Goal: Task Accomplishment & Management: Use online tool/utility

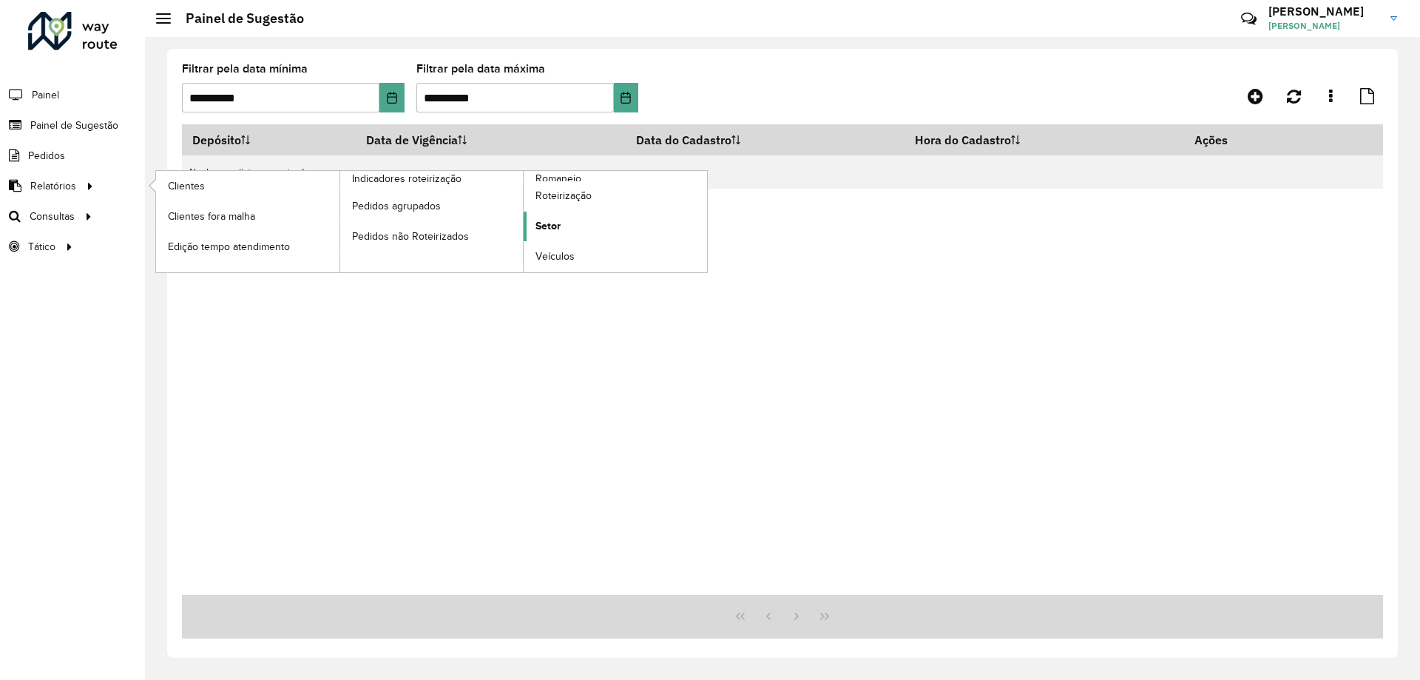
click at [574, 229] on link "Setor" at bounding box center [615, 227] width 183 height 30
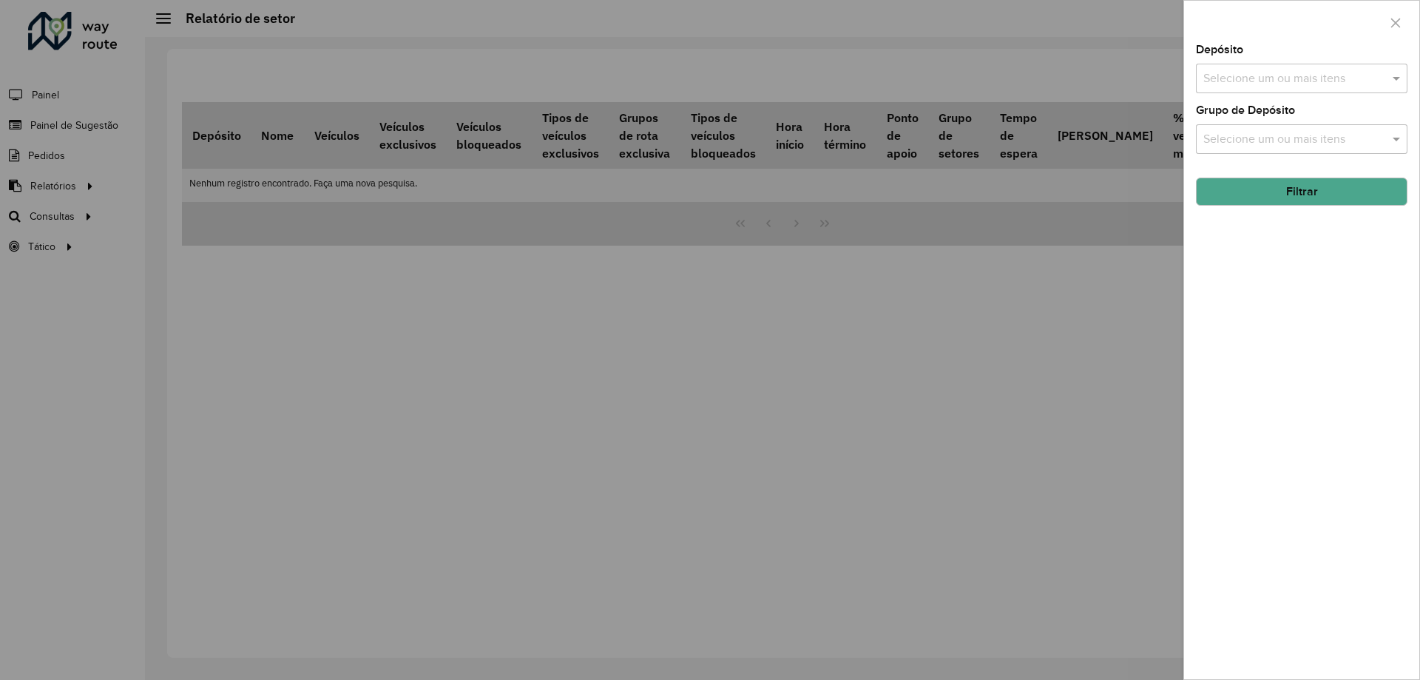
click at [1257, 61] on div "Depósito Selecione um ou mais itens" at bounding box center [1302, 68] width 212 height 49
click at [1270, 71] on input "text" at bounding box center [1294, 79] width 189 height 18
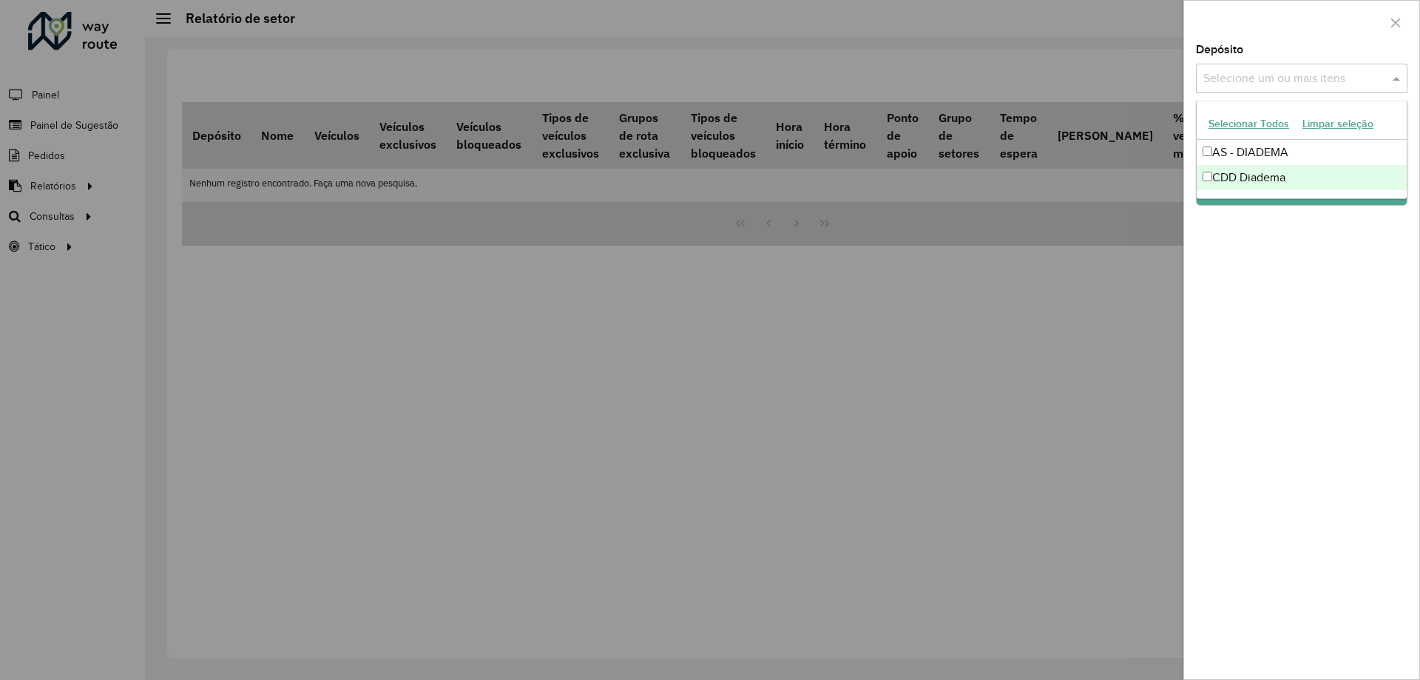
click at [1266, 181] on div "CDD Diadema" at bounding box center [1302, 177] width 210 height 25
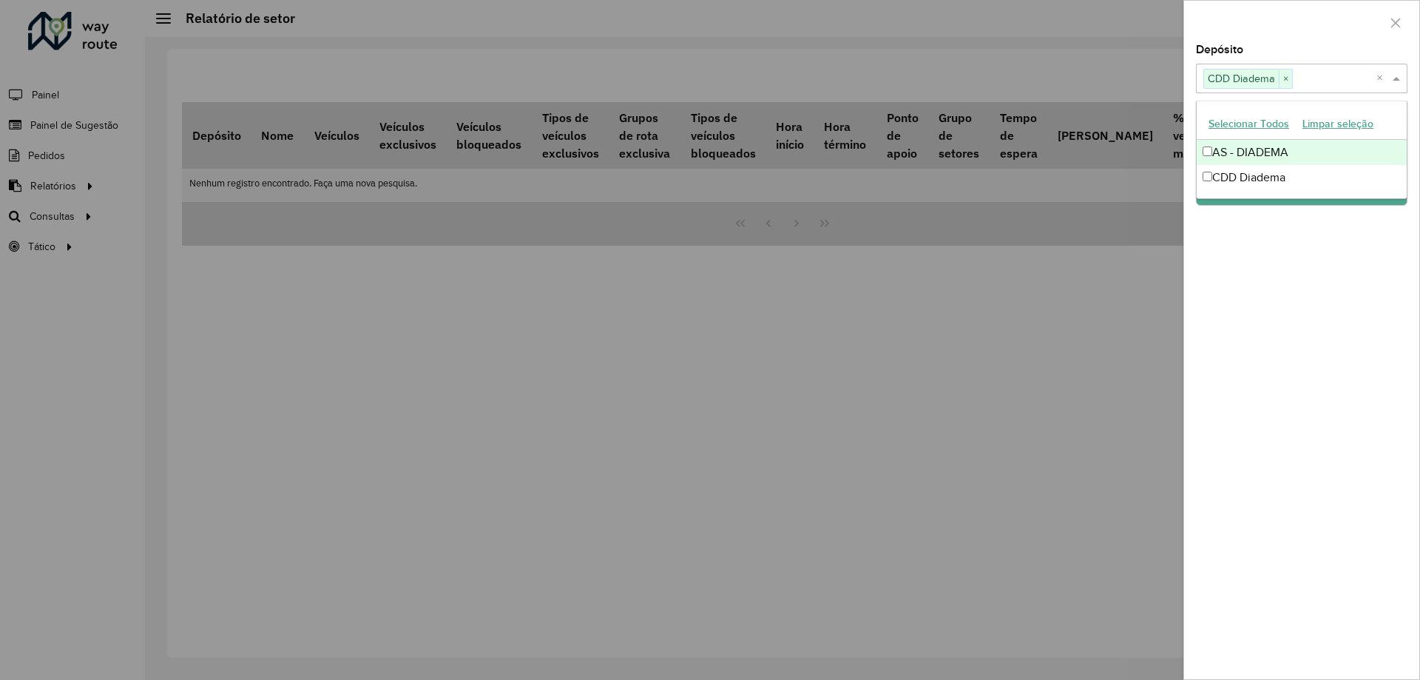
click at [1246, 317] on div "Depósito Selecione um ou mais itens CDD Diadema × × Grupo de Depósito Selecione…" at bounding box center [1301, 361] width 235 height 635
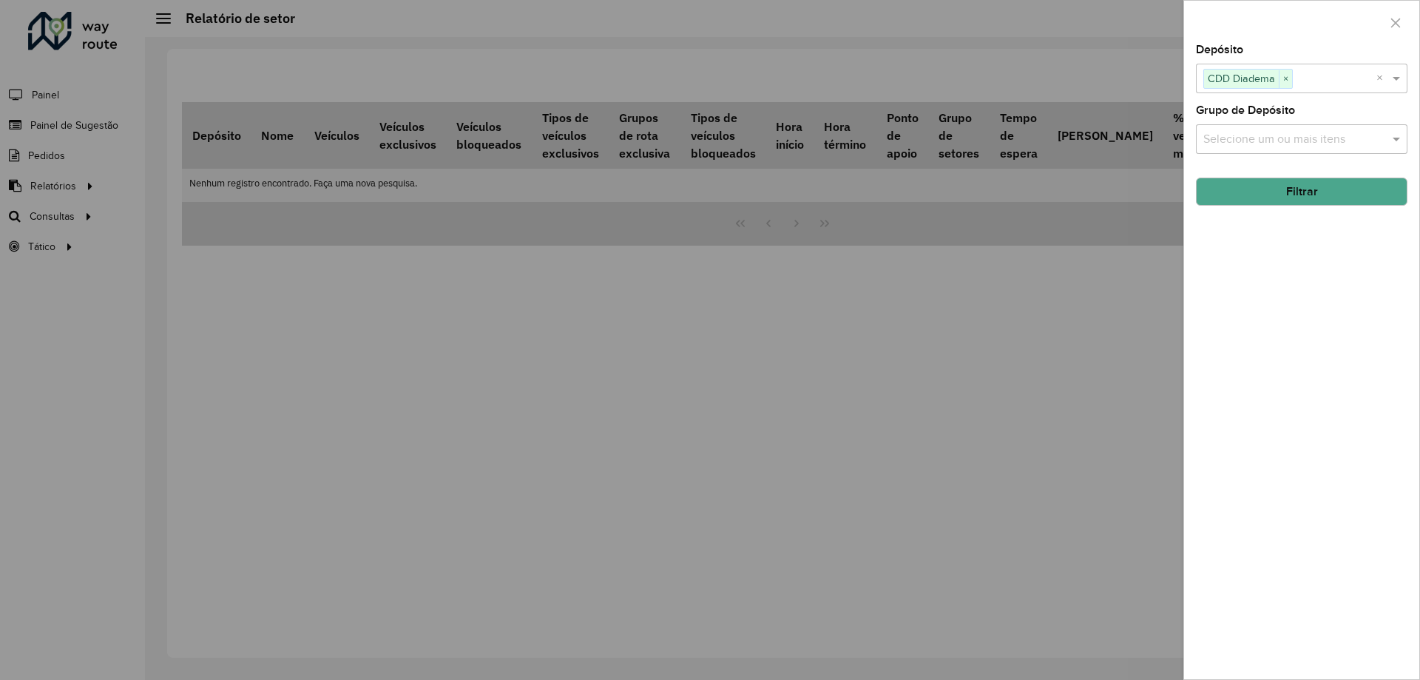
click at [1269, 139] on input "text" at bounding box center [1294, 140] width 189 height 18
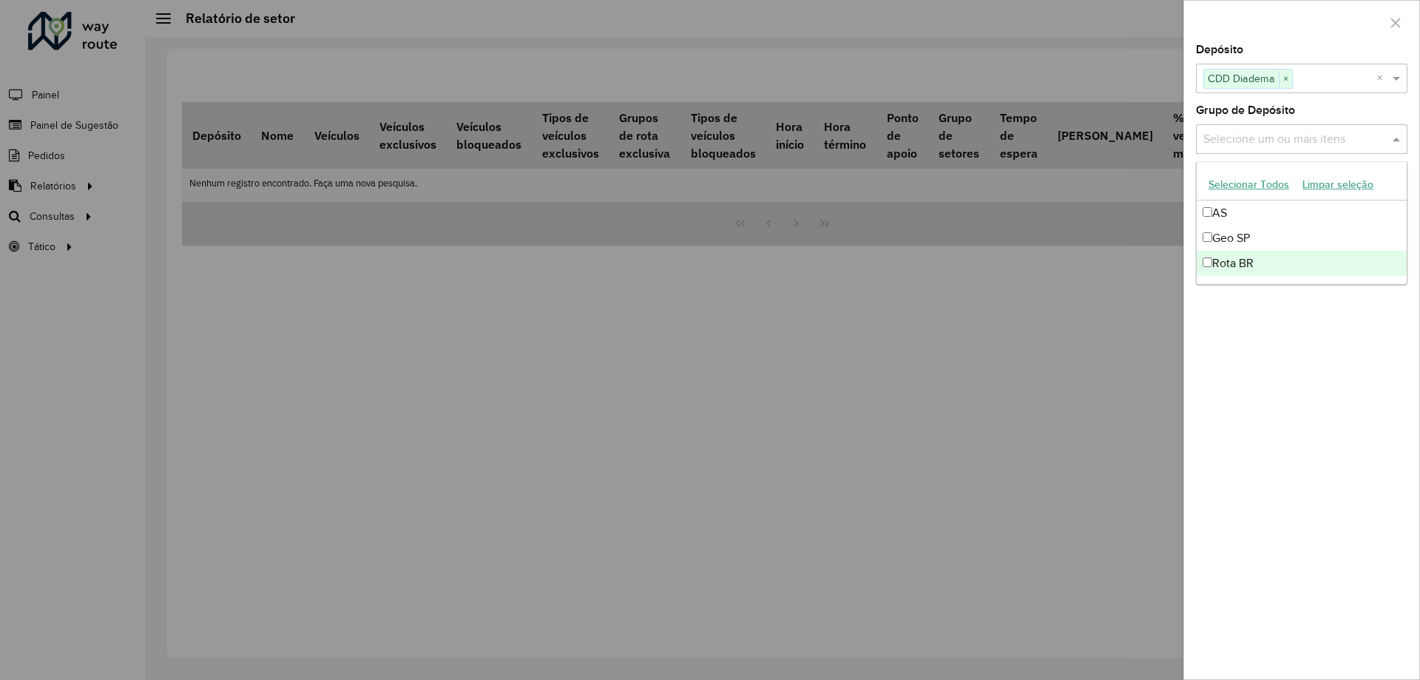
click at [1258, 325] on div "Depósito Selecione um ou mais itens CDD Diadema × × Grupo de Depósito Selecione…" at bounding box center [1301, 361] width 235 height 635
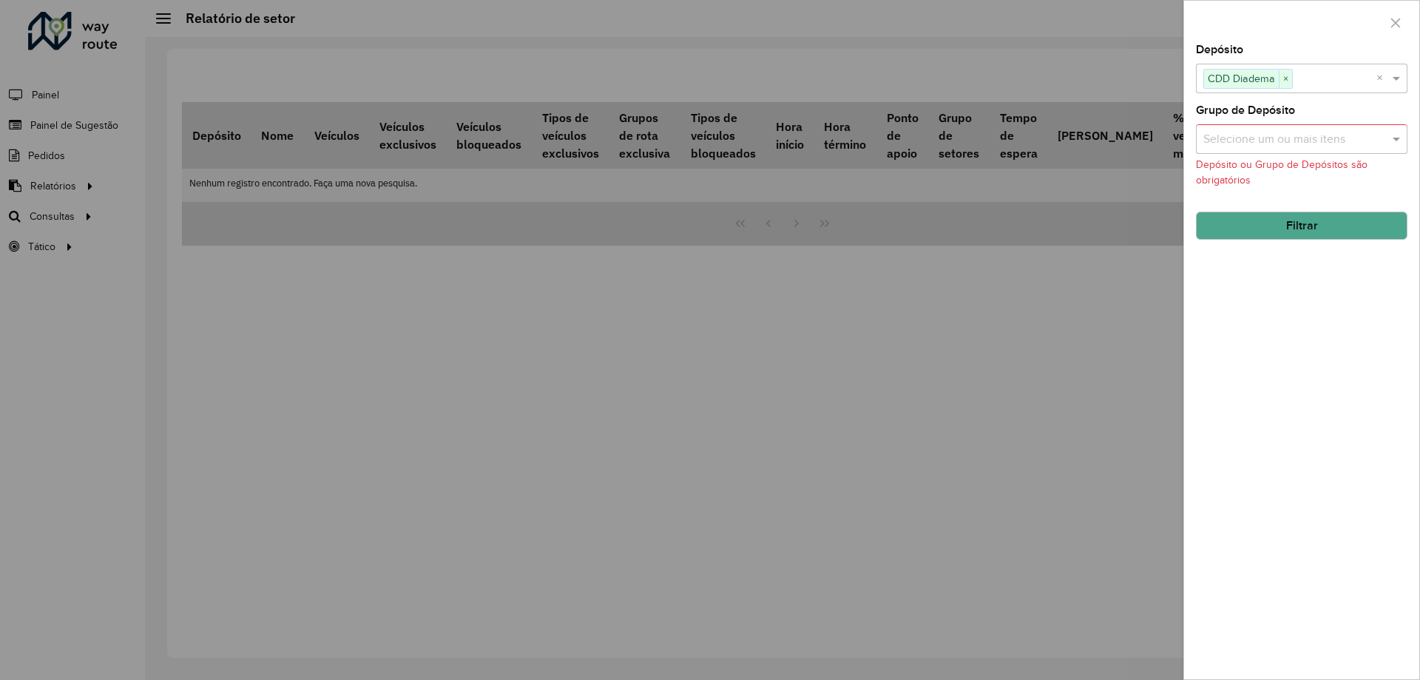
click at [1258, 224] on button "Filtrar" at bounding box center [1302, 226] width 212 height 28
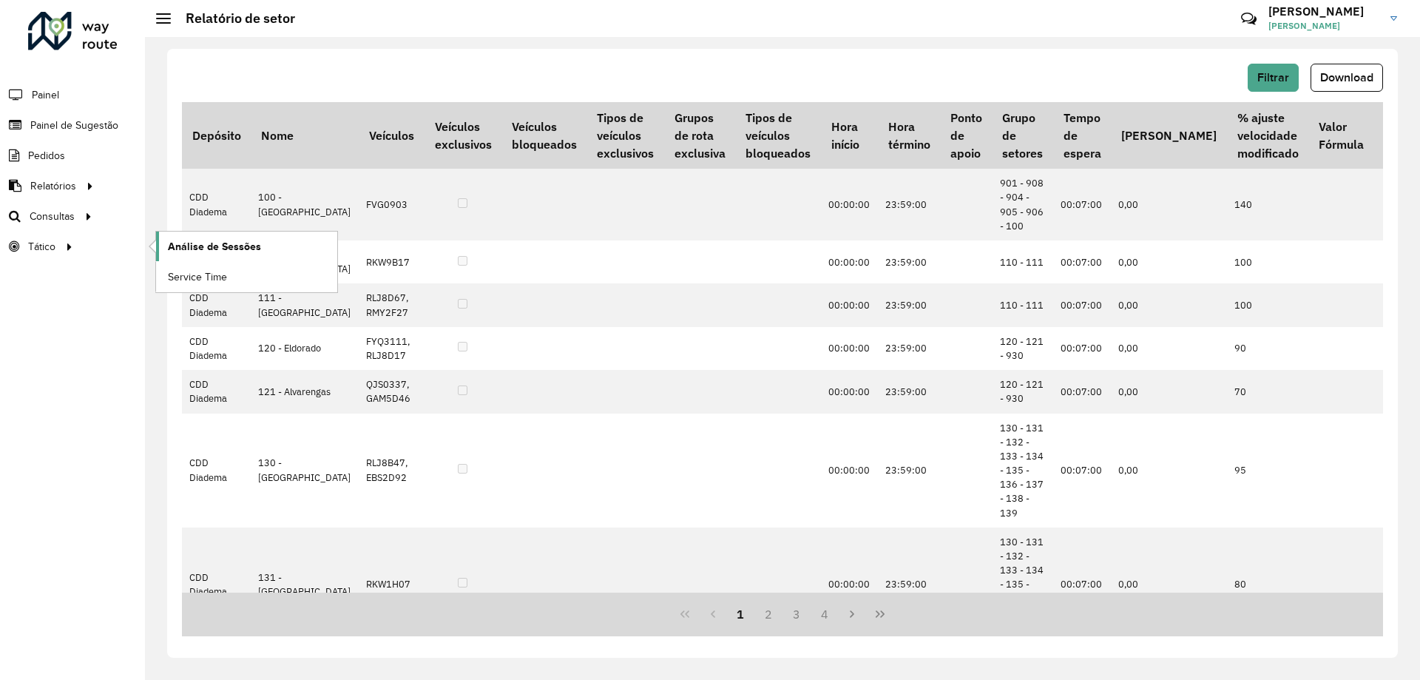
click at [231, 240] on span "Análise de Sessões" at bounding box center [214, 247] width 93 height 16
click at [50, 245] on span "Tático" at bounding box center [43, 247] width 30 height 16
click at [51, 221] on span "Consultas" at bounding box center [54, 217] width 48 height 16
click at [186, 248] on span "Setores" at bounding box center [186, 247] width 36 height 16
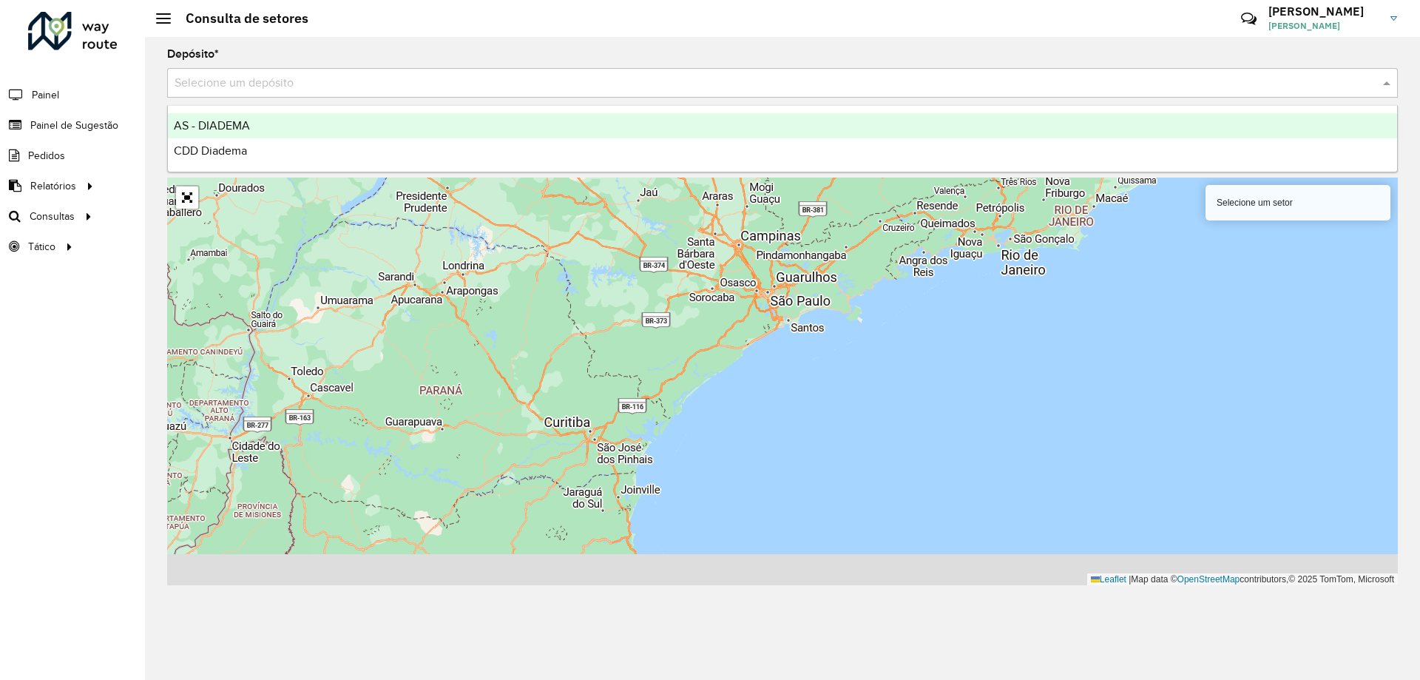
click at [240, 73] on div "Selecione um depósito" at bounding box center [782, 83] width 1231 height 30
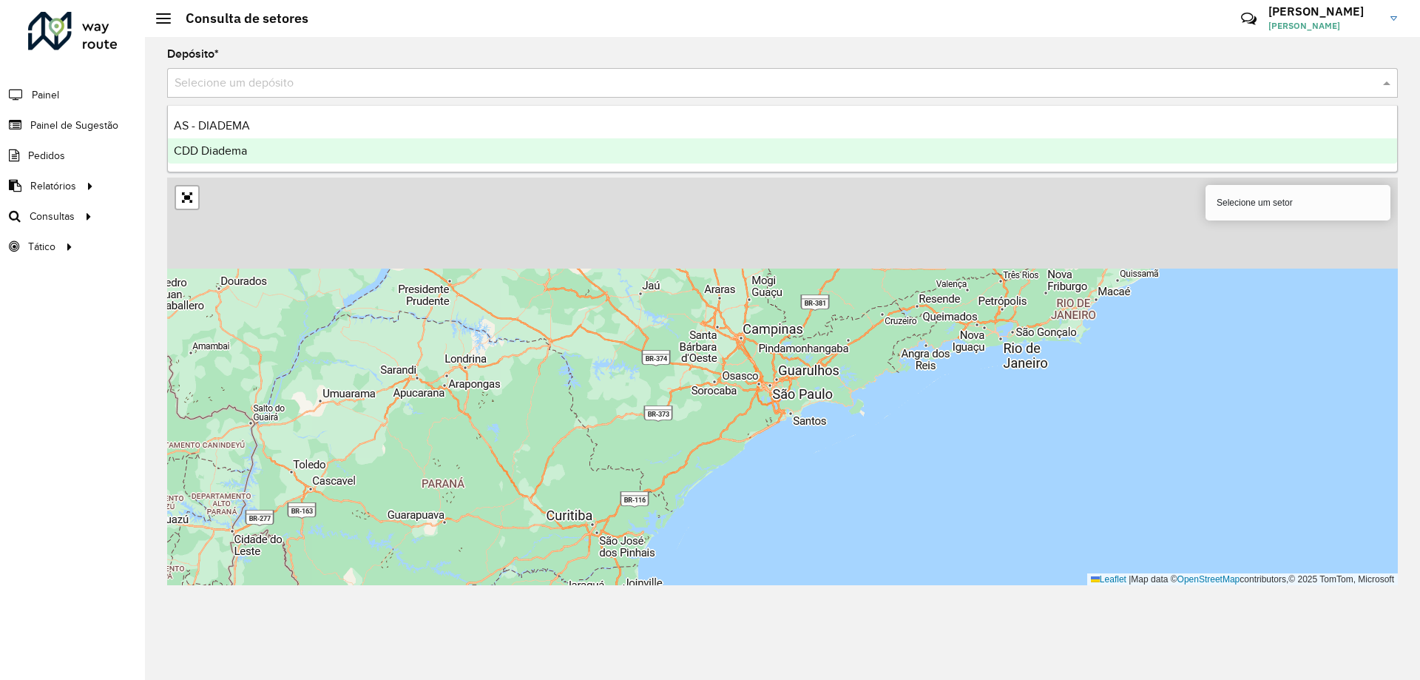
click at [256, 145] on div "CDD Diadema" at bounding box center [782, 150] width 1229 height 25
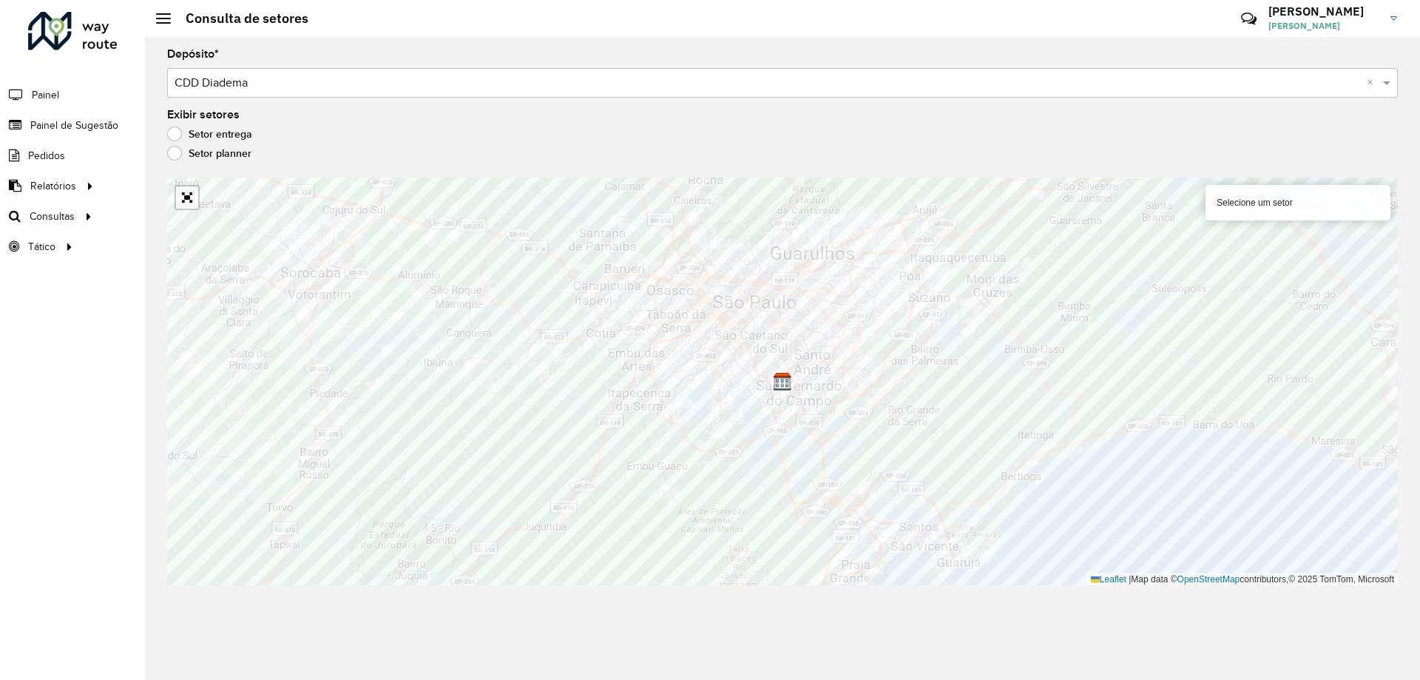
click at [189, 155] on label "Setor planner" at bounding box center [209, 153] width 84 height 15
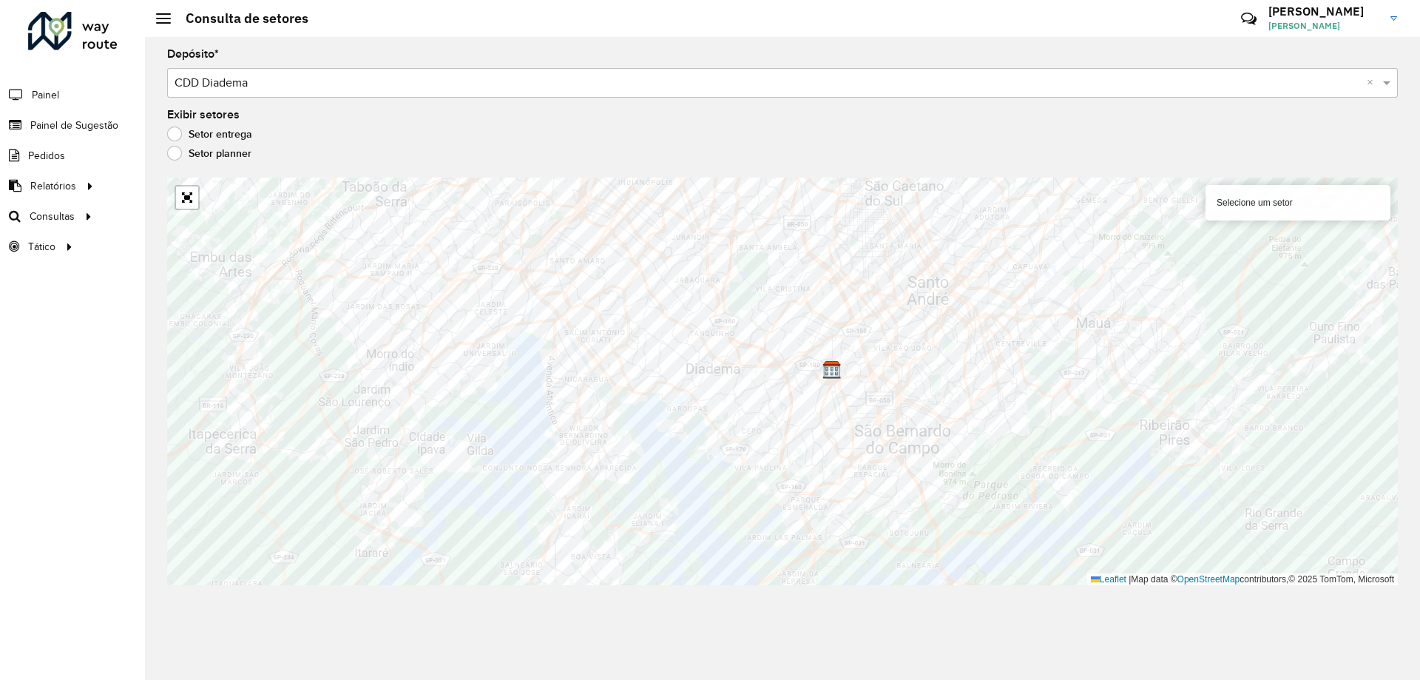
click at [178, 129] on label "Setor entrega" at bounding box center [209, 133] width 85 height 15
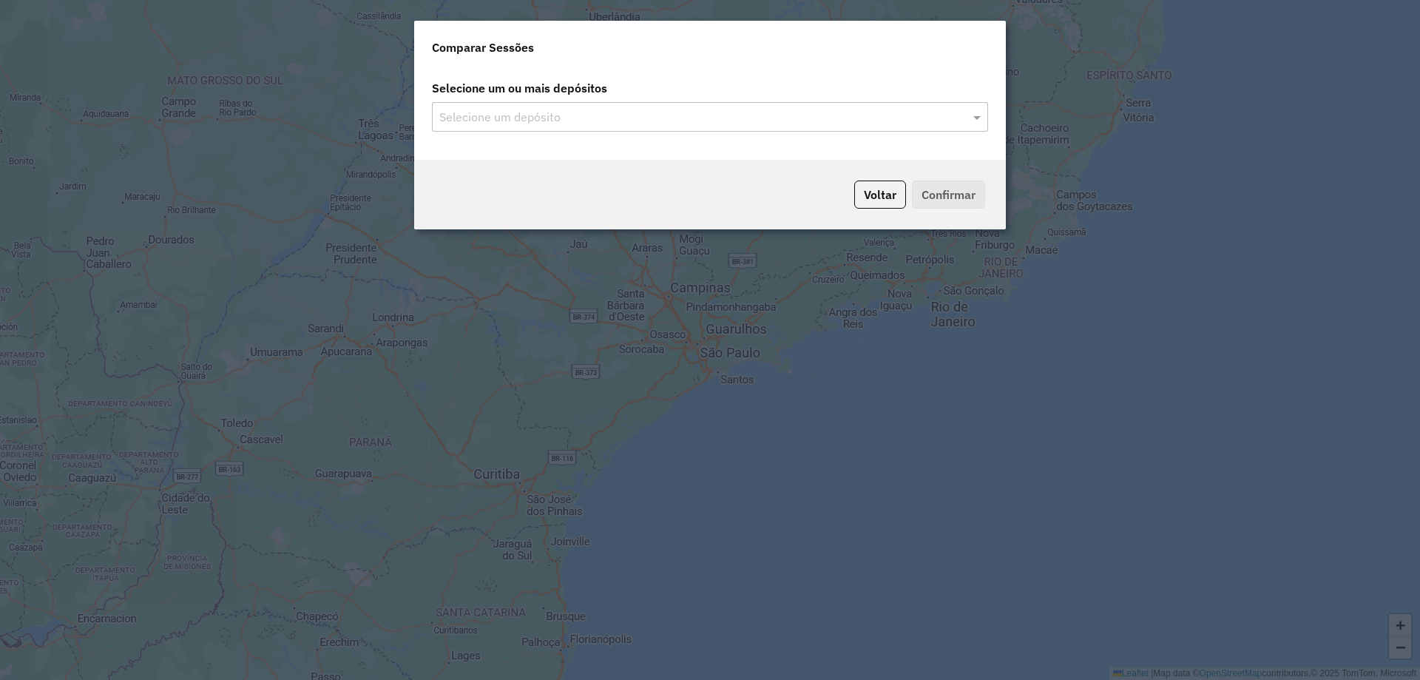
click at [637, 114] on input "text" at bounding box center [703, 118] width 534 height 18
click at [973, 121] on span at bounding box center [979, 117] width 18 height 18
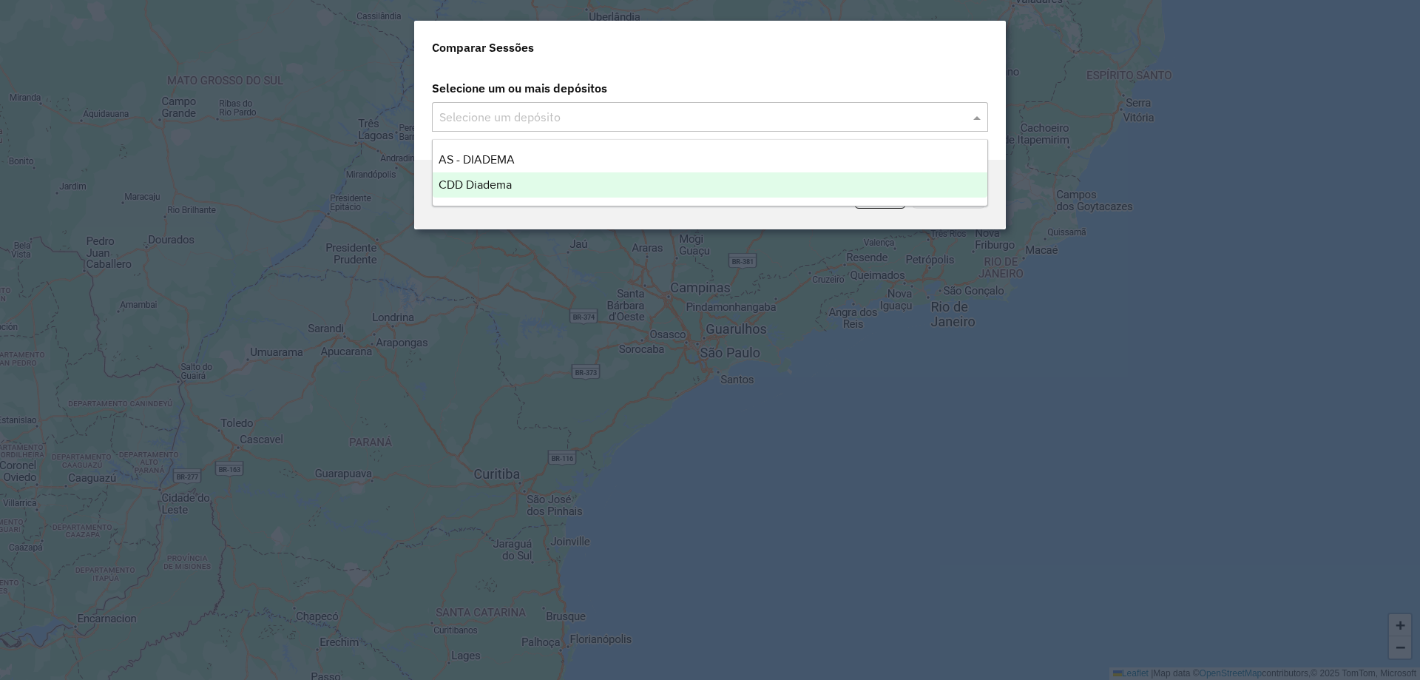
click at [492, 179] on span "CDD Diadema" at bounding box center [475, 184] width 73 height 13
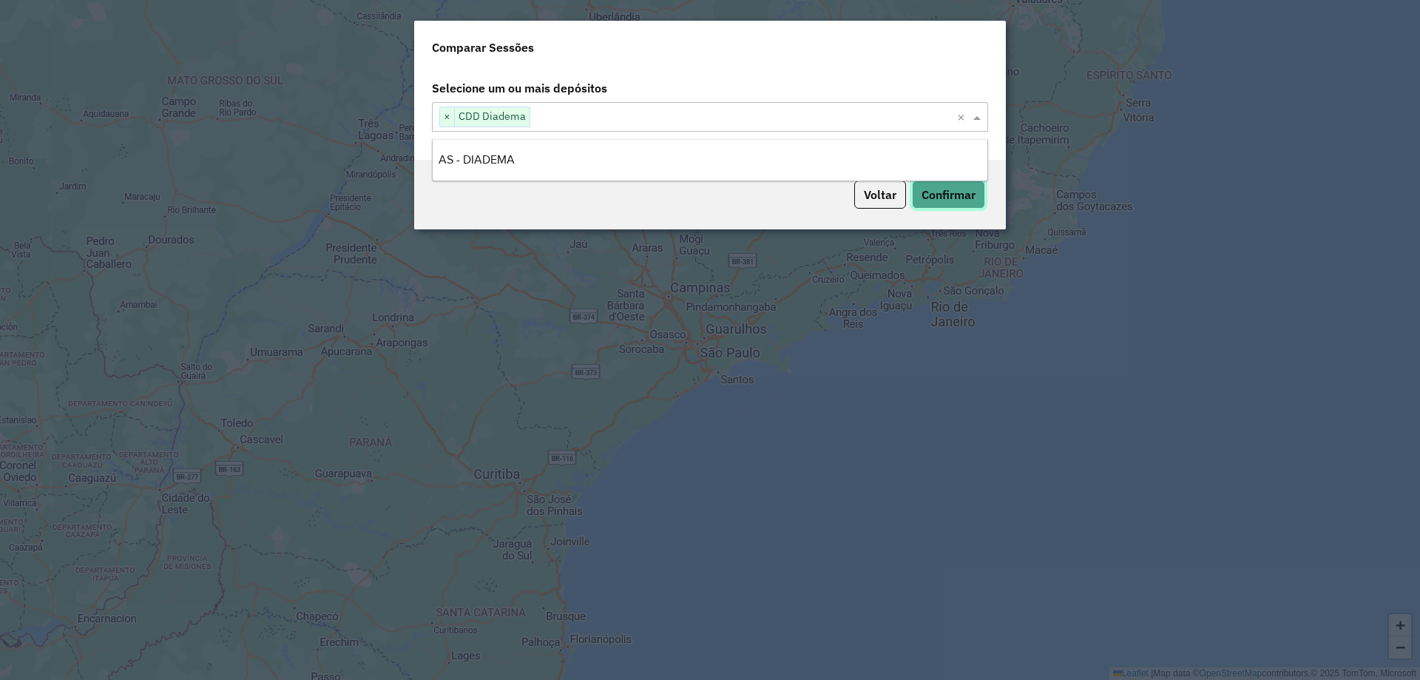
click at [945, 190] on button "Confirmar" at bounding box center [948, 194] width 73 height 28
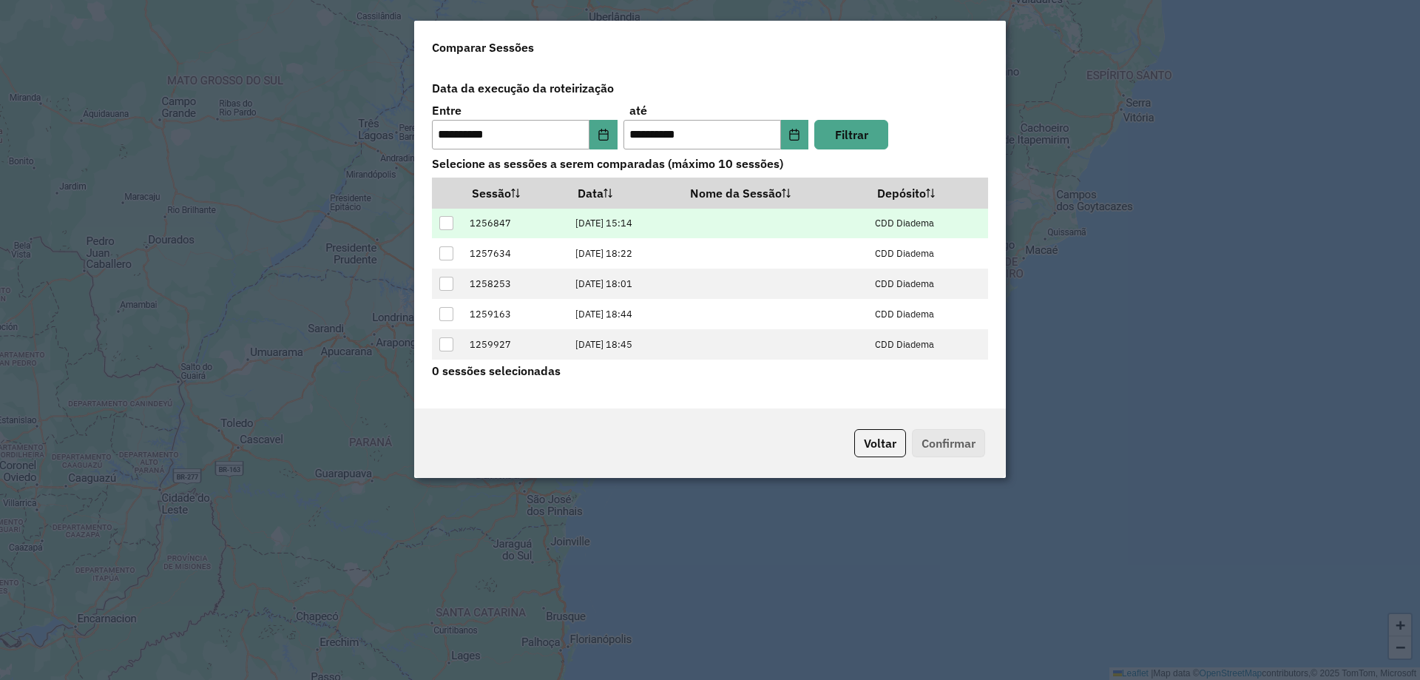
click at [449, 229] on div at bounding box center [446, 223] width 14 height 14
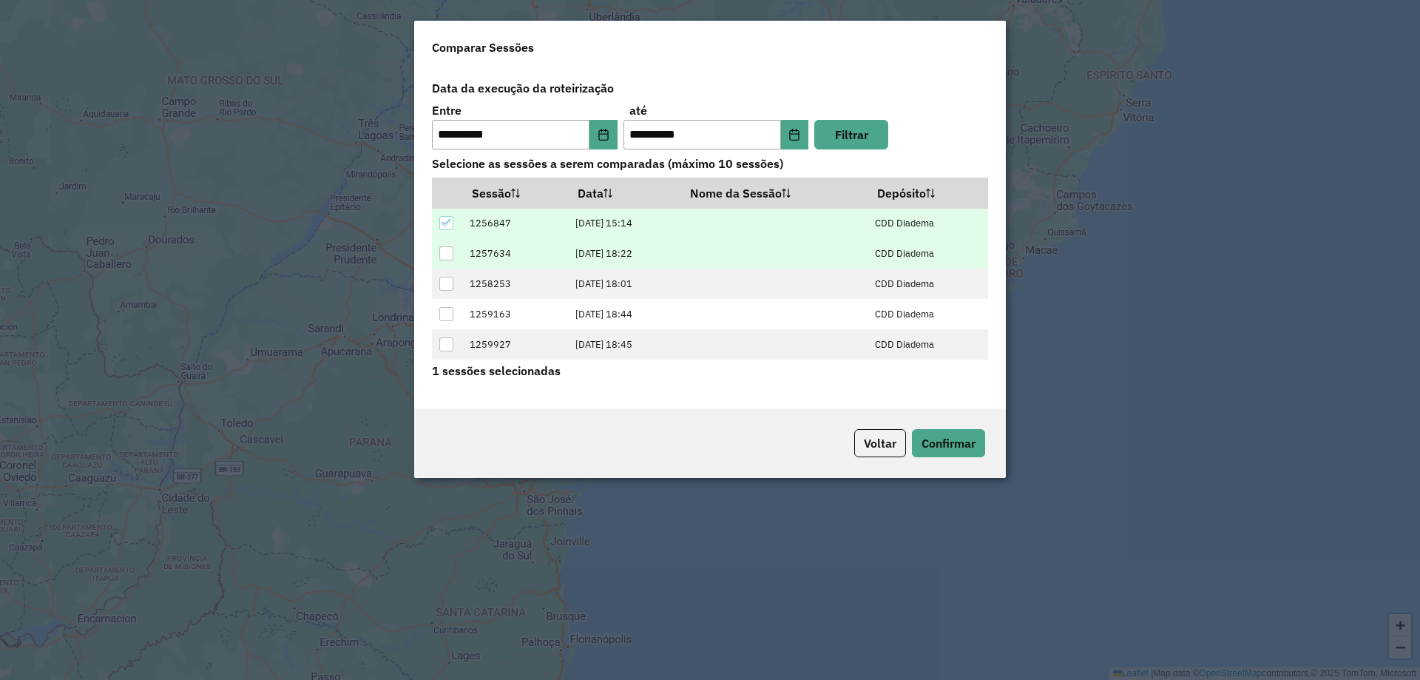
click at [446, 250] on div at bounding box center [446, 253] width 14 height 14
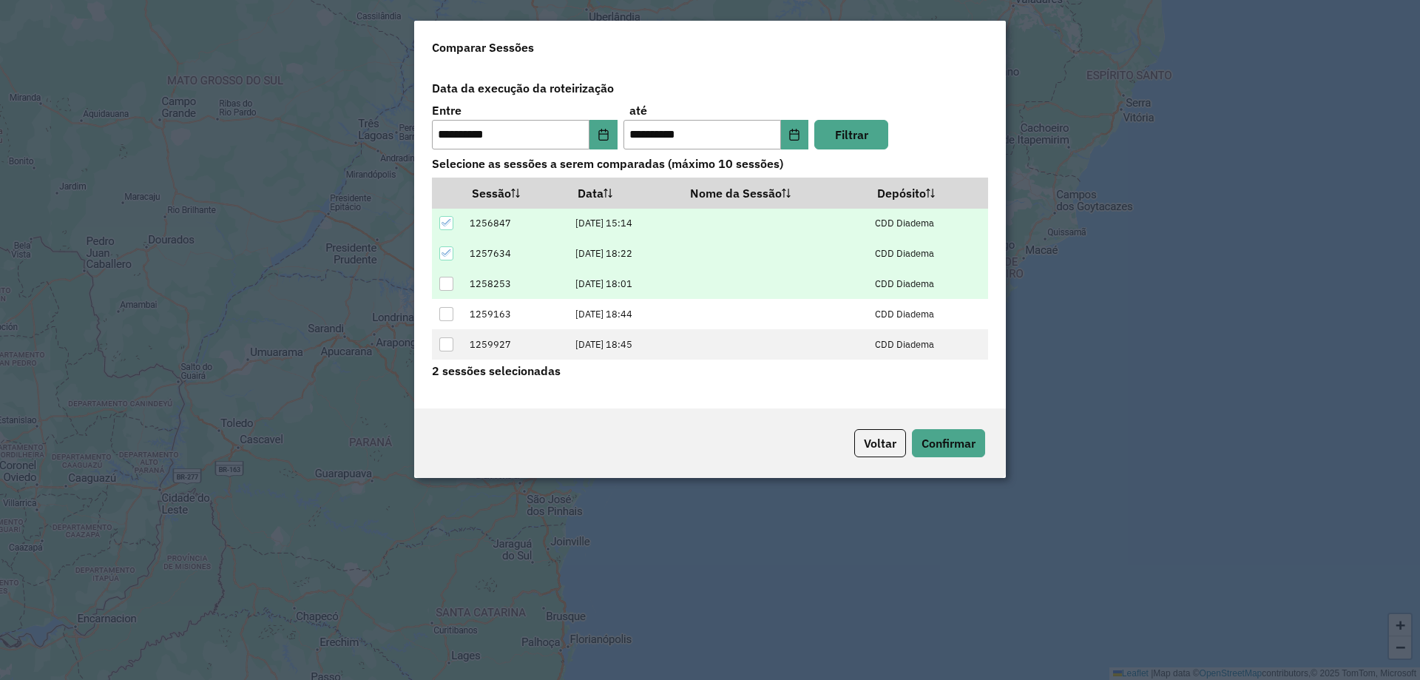
click at [448, 286] on div at bounding box center [446, 284] width 14 height 14
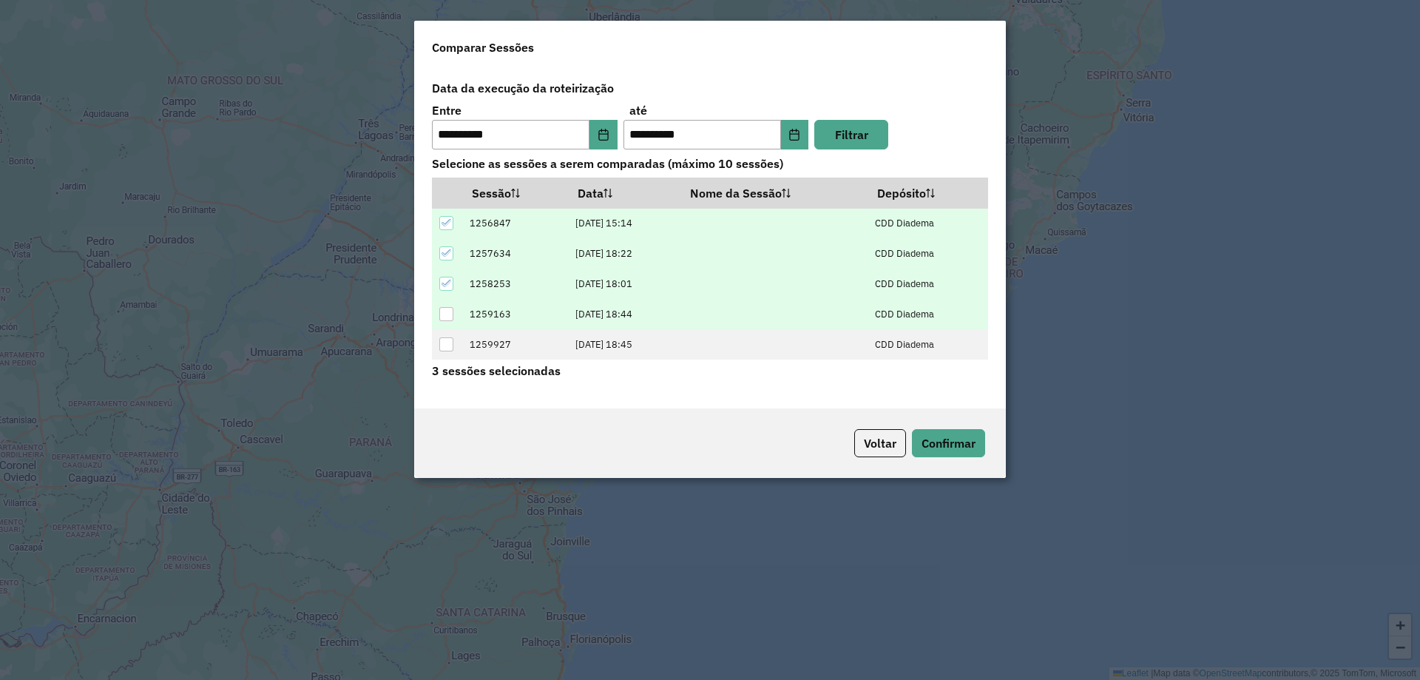
click at [448, 328] on td at bounding box center [447, 314] width 30 height 30
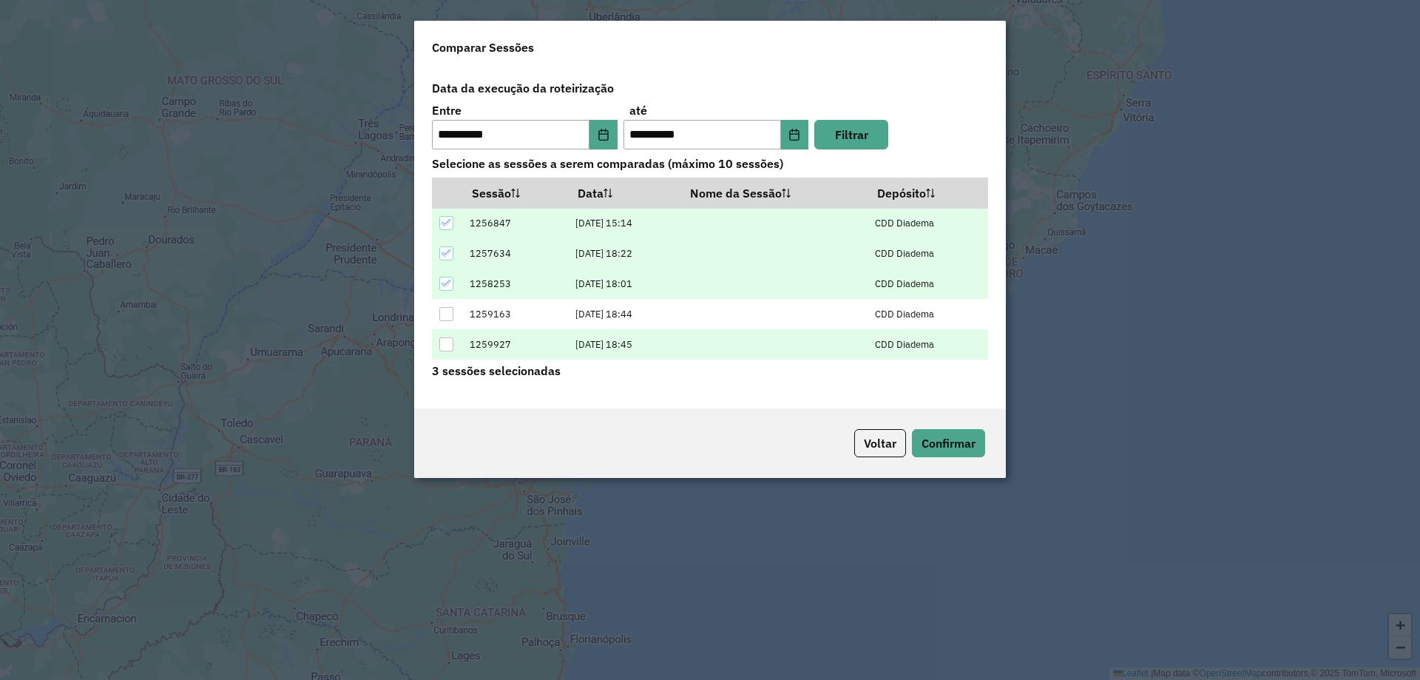
click at [444, 345] on div at bounding box center [446, 344] width 14 height 14
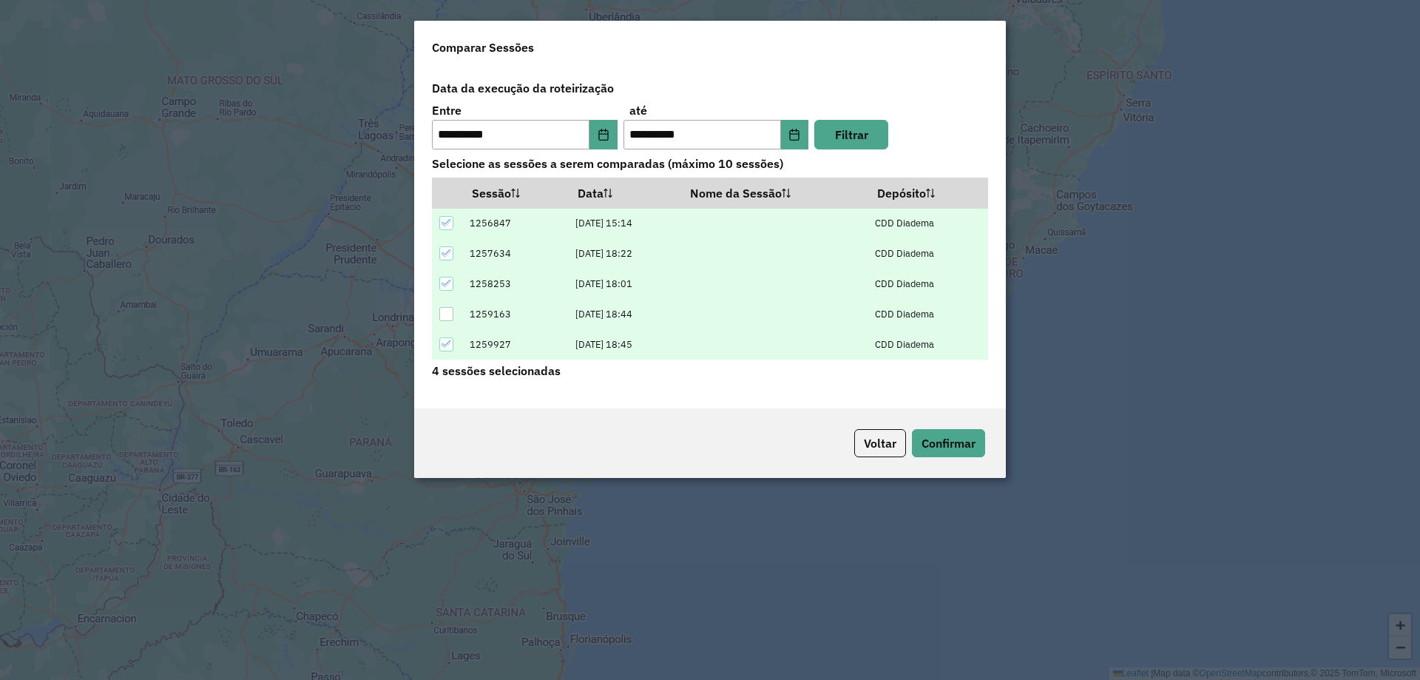
click at [453, 312] on div at bounding box center [446, 314] width 14 height 14
click at [945, 437] on button "Confirmar" at bounding box center [948, 443] width 73 height 28
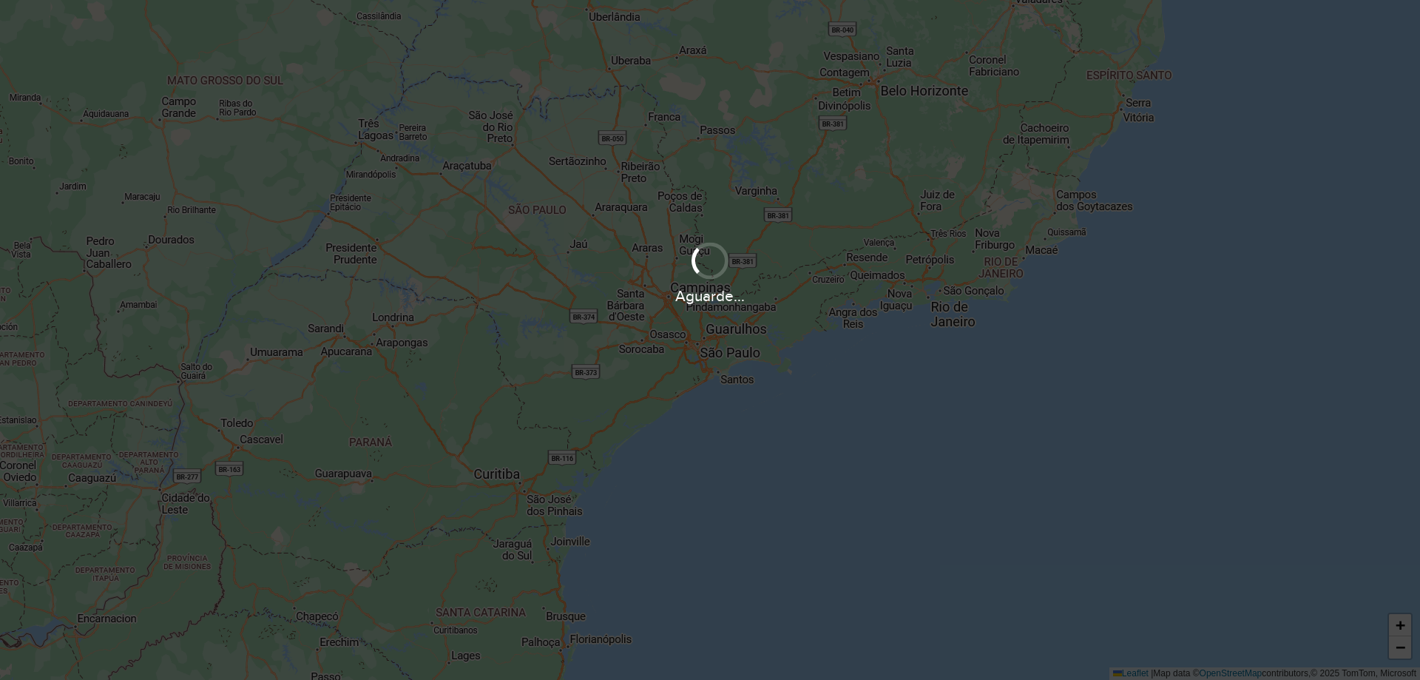
click at [445, 263] on div "Aguarde..." at bounding box center [710, 272] width 1420 height 70
